Goal: Task Accomplishment & Management: Use online tool/utility

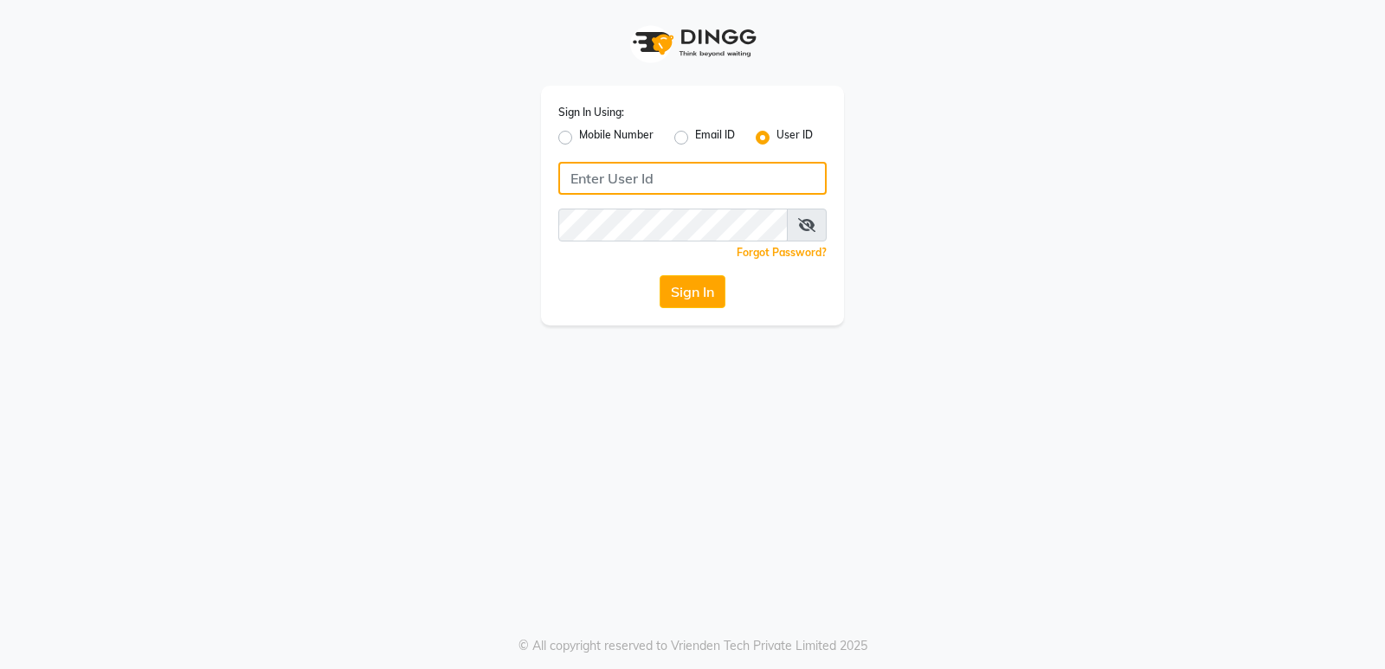
type input "9206566566"
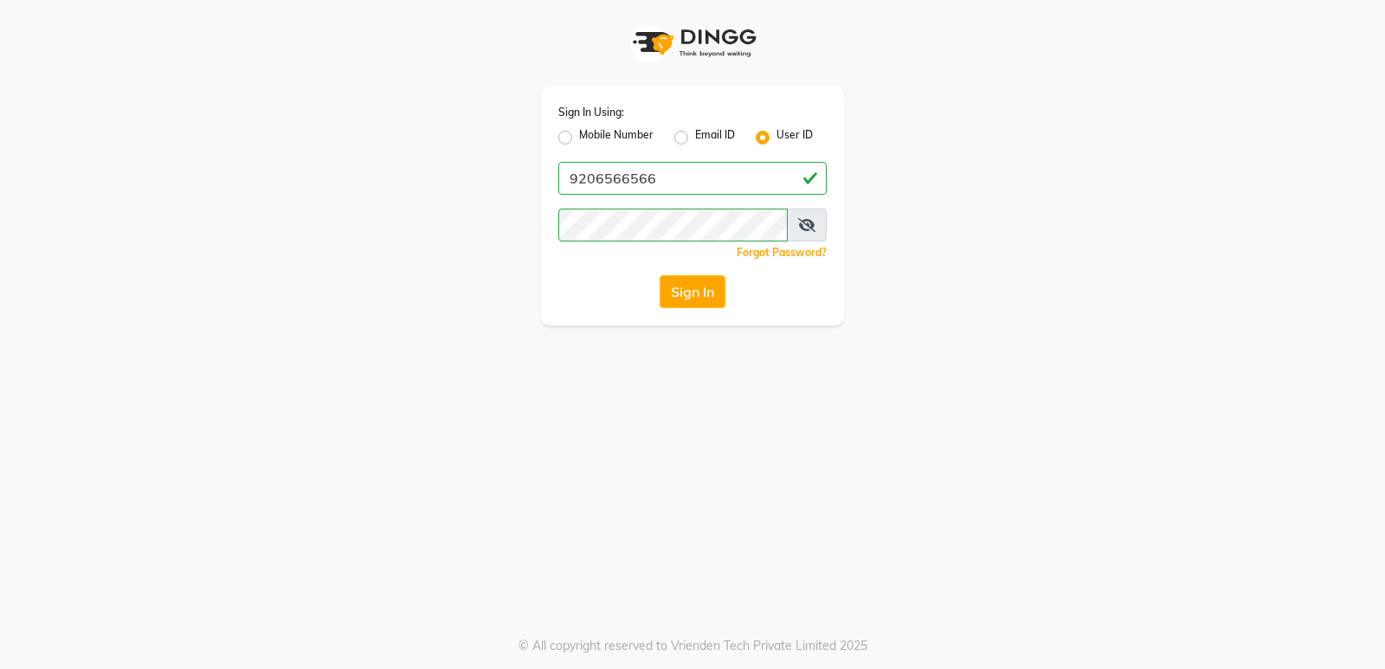
click at [579, 140] on label "Mobile Number" at bounding box center [616, 137] width 74 height 21
click at [579, 139] on input "Mobile Number" at bounding box center [584, 132] width 11 height 11
radio input "true"
radio input "false"
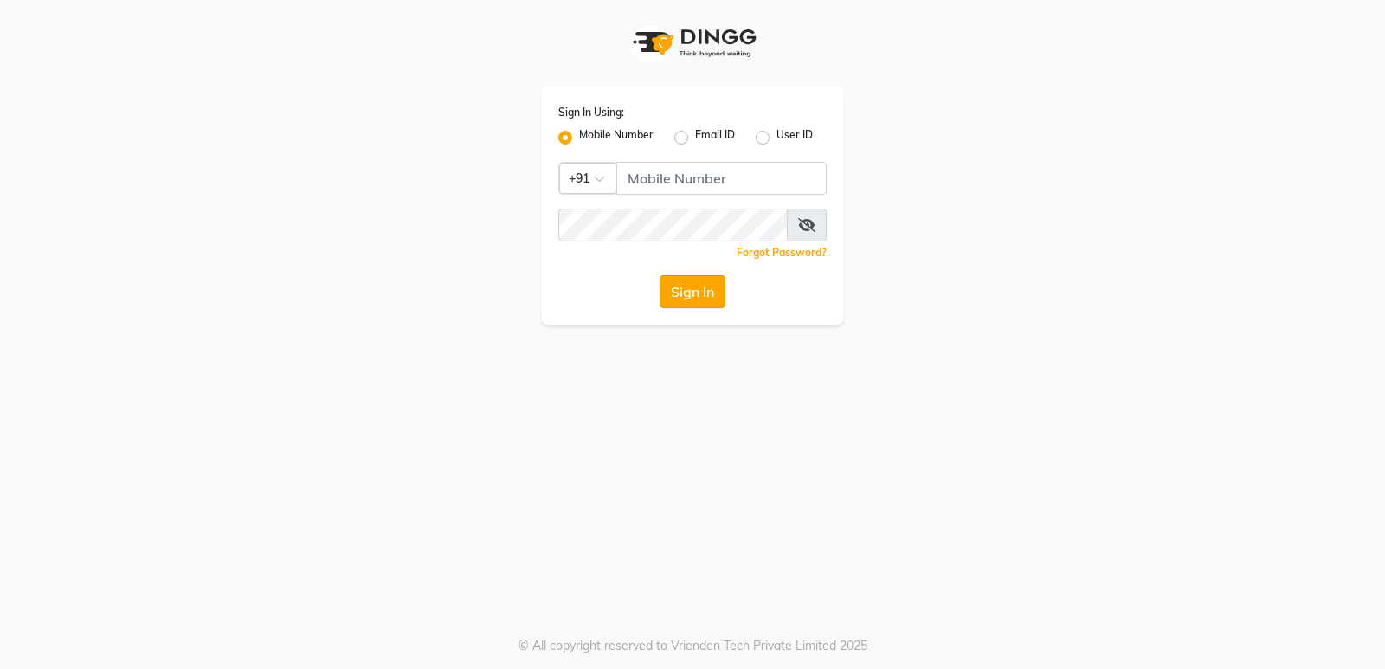
click at [701, 290] on button "Sign In" at bounding box center [693, 291] width 66 height 33
drag, startPoint x: 659, startPoint y: 155, endPoint x: 664, endPoint y: 167, distance: 13.2
click at [663, 162] on div "Sign In Using: Mobile Number Email ID User ID Country Code × +91 Remember me Fo…" at bounding box center [692, 206] width 303 height 240
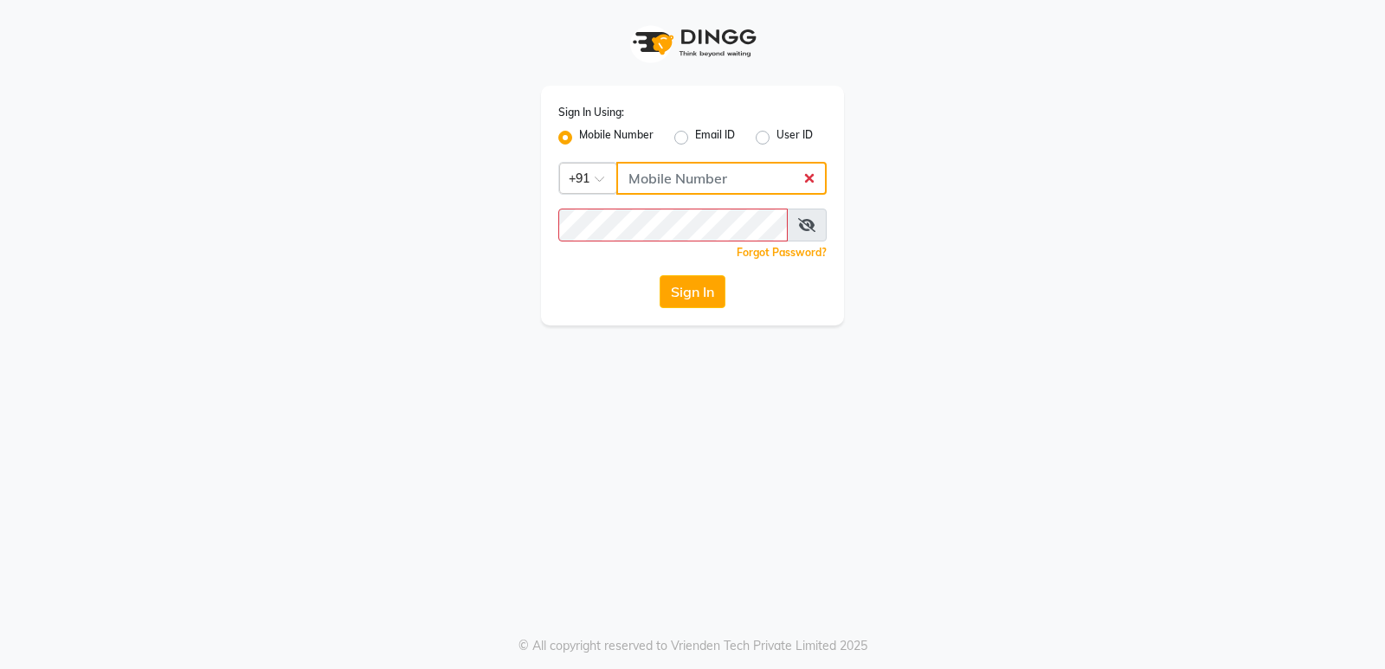
click at [671, 178] on input "Username" at bounding box center [722, 178] width 210 height 33
click at [646, 298] on div "Sign In" at bounding box center [693, 291] width 268 height 33
click at [666, 177] on input "Username" at bounding box center [722, 178] width 210 height 33
type input "9206566566"
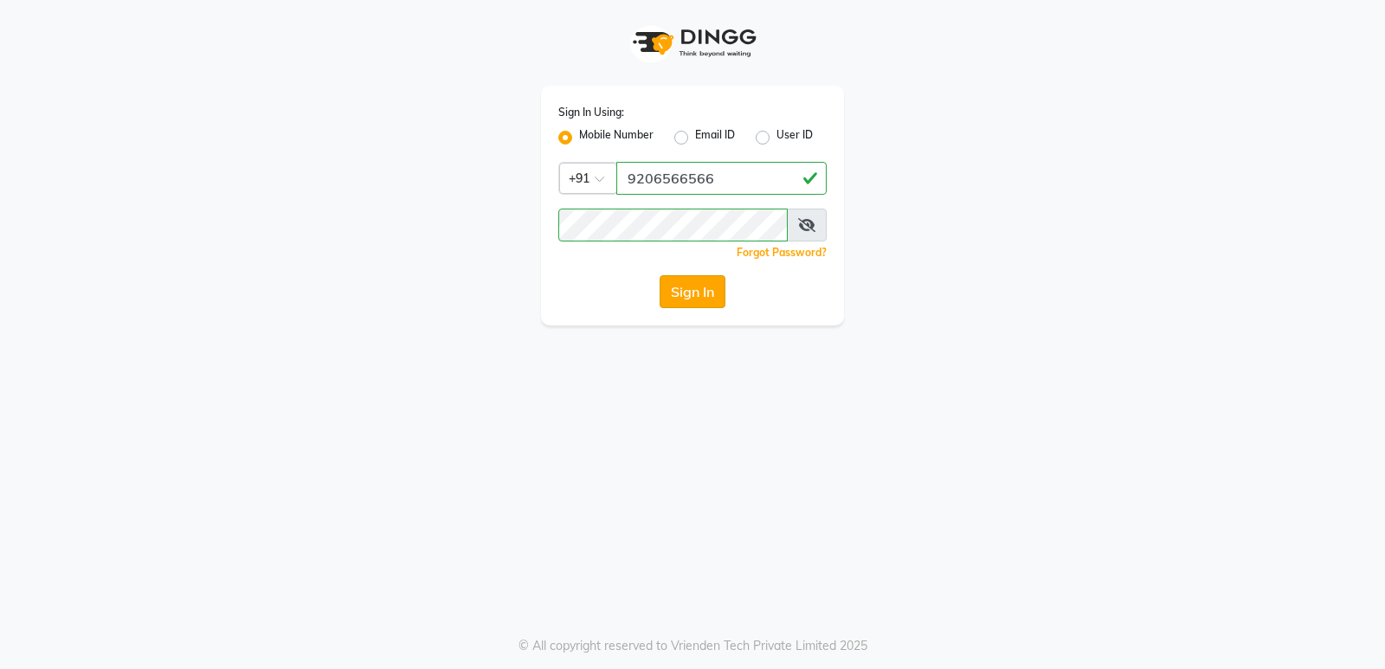
click at [716, 284] on button "Sign In" at bounding box center [693, 291] width 66 height 33
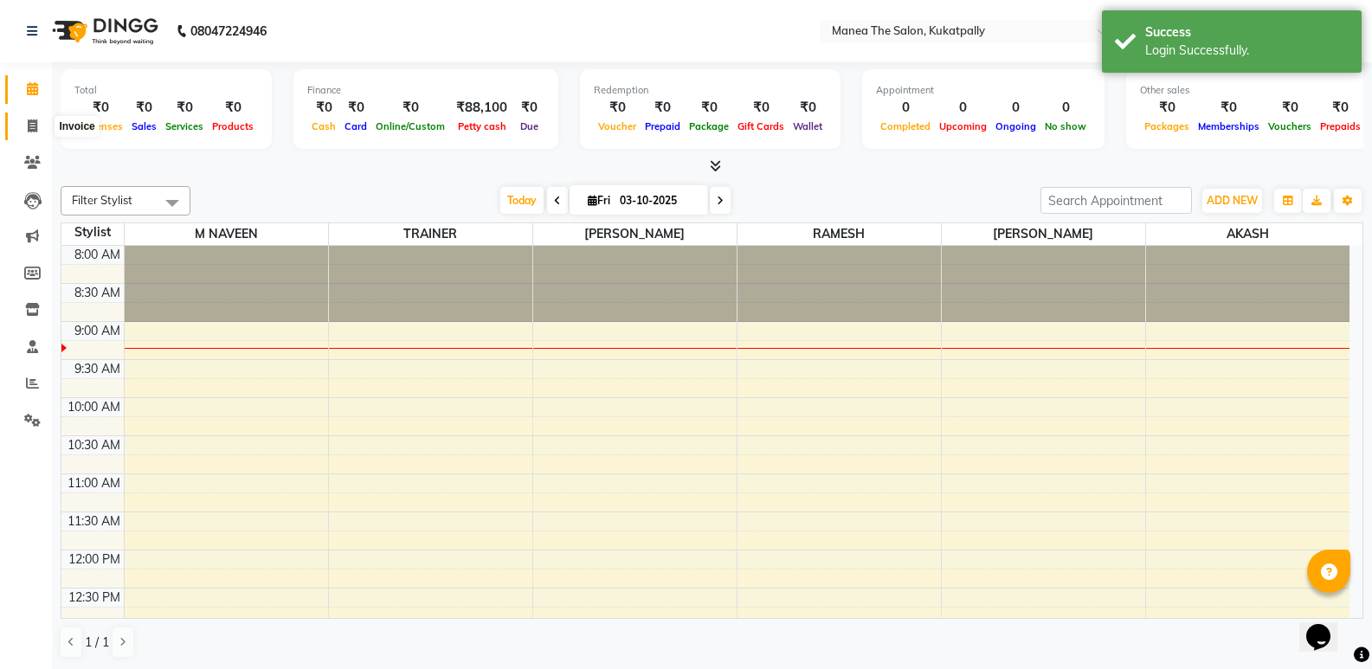
click at [28, 125] on icon at bounding box center [33, 125] width 10 height 13
select select "5471"
select select "service"
